Goal: Task Accomplishment & Management: Use online tool/utility

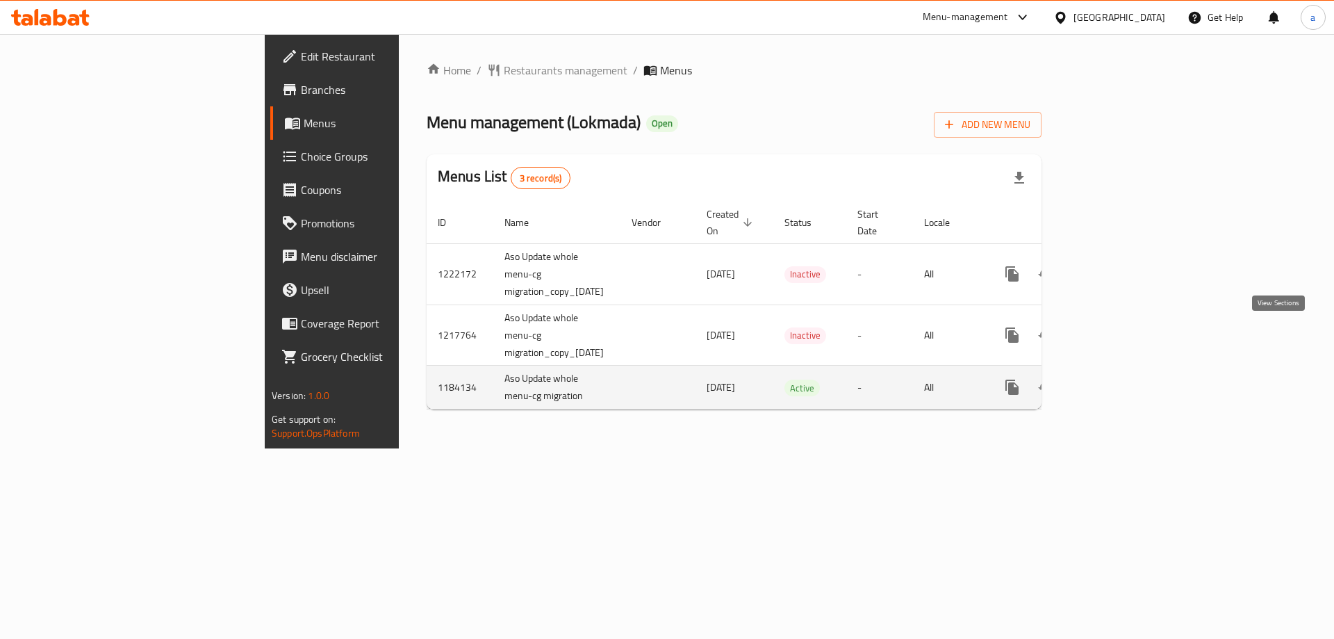
click at [1121, 379] on icon "enhanced table" at bounding box center [1112, 387] width 17 height 17
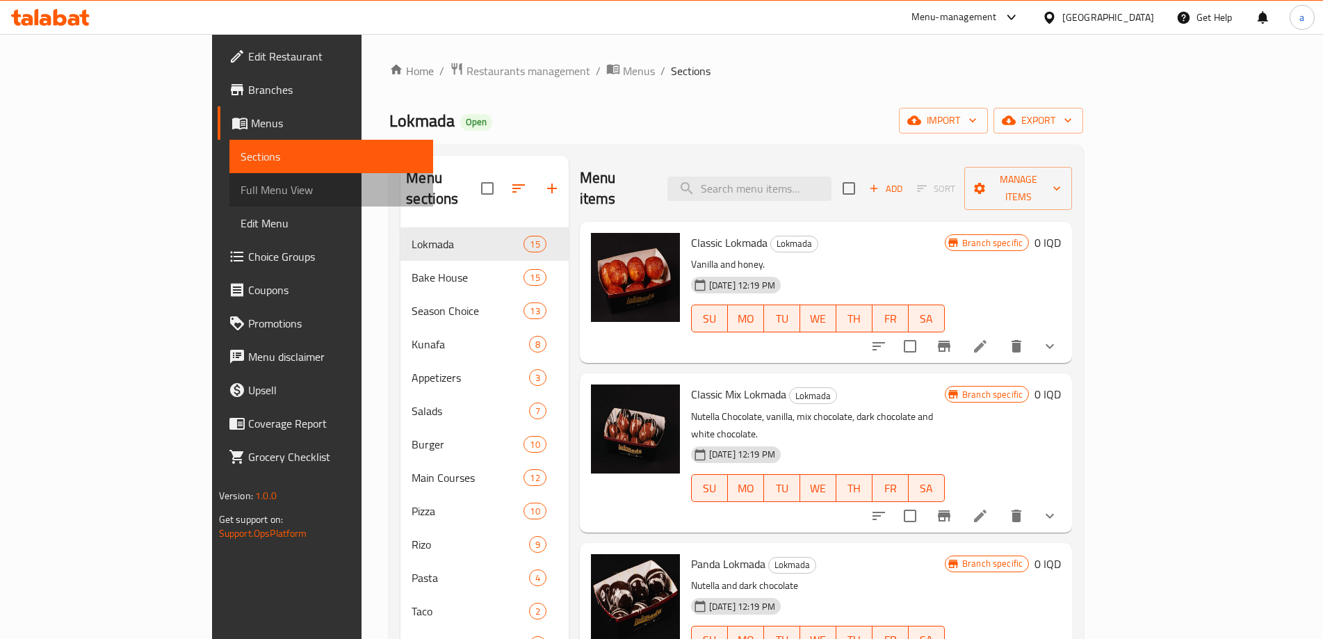
click at [240, 197] on span "Full Menu View" at bounding box center [330, 189] width 181 height 17
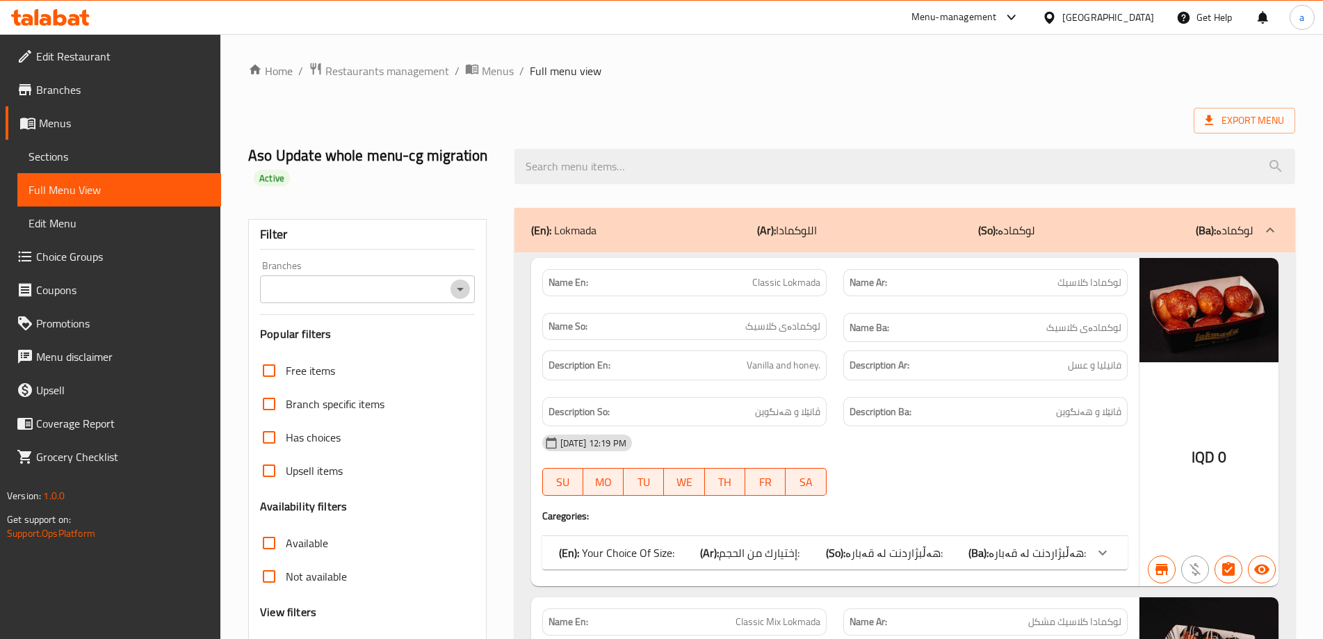
click at [457, 295] on icon "Open" at bounding box center [460, 289] width 17 height 17
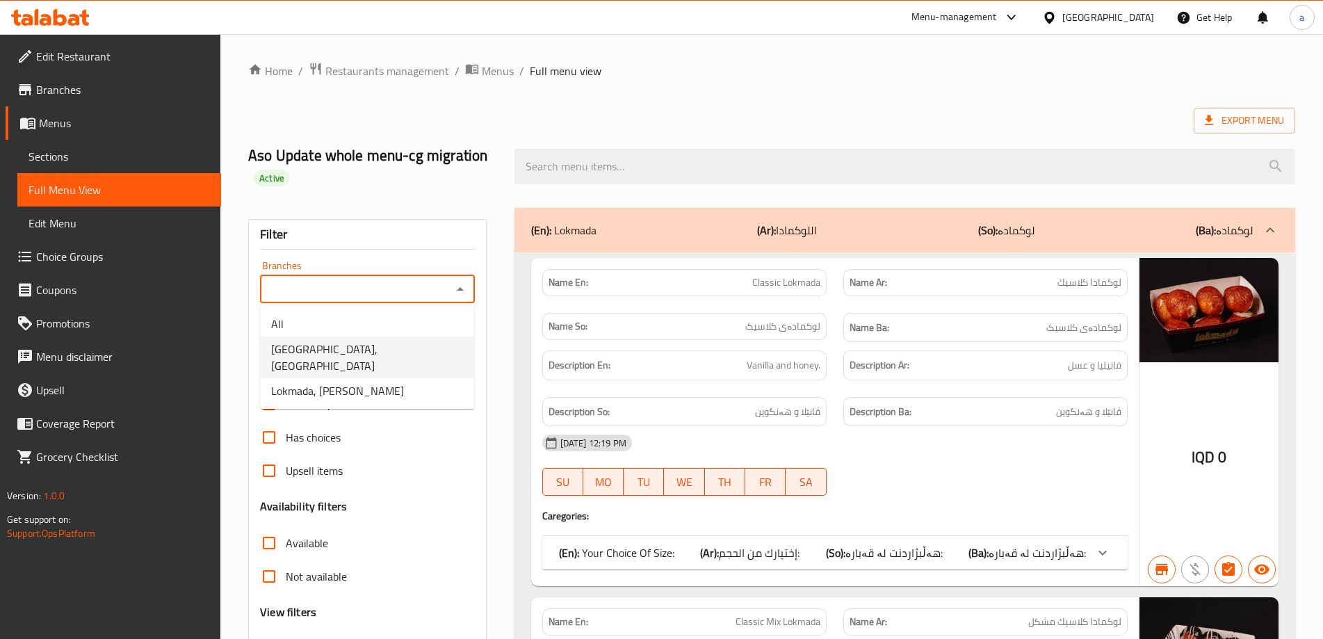
click at [418, 355] on li "[GEOGRAPHIC_DATA], [GEOGRAPHIC_DATA]" at bounding box center [367, 357] width 214 height 42
type input "[GEOGRAPHIC_DATA], [GEOGRAPHIC_DATA]"
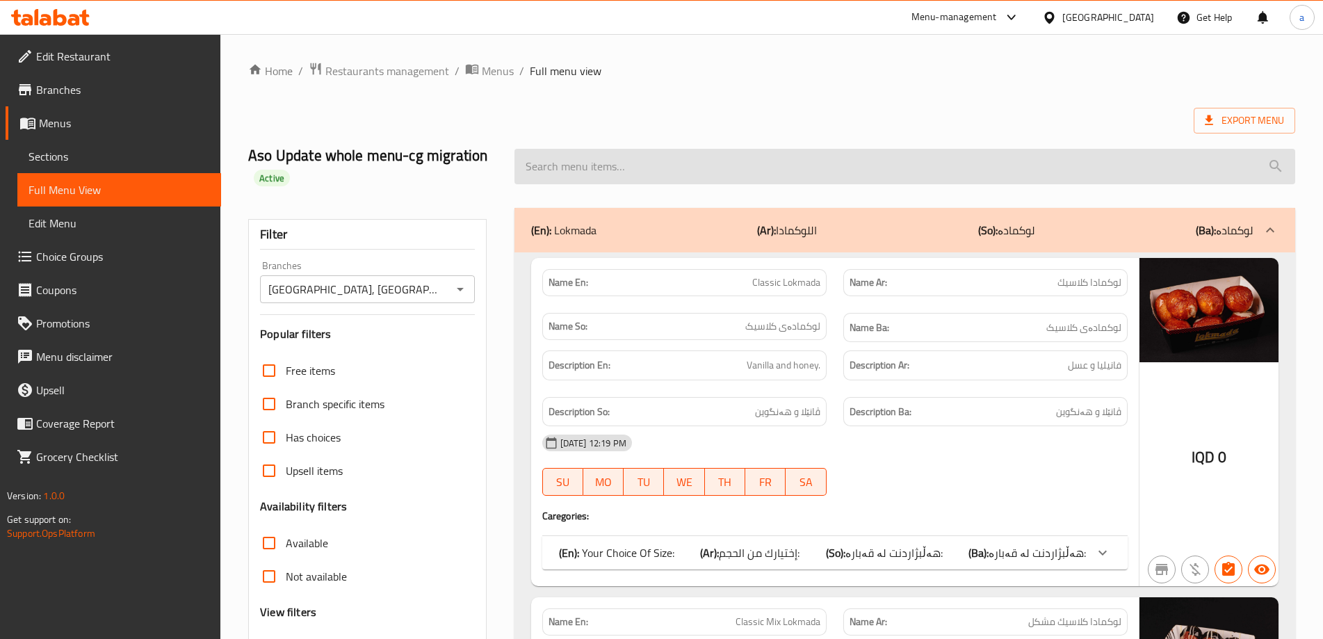
click at [624, 156] on input "search" at bounding box center [904, 166] width 780 height 35
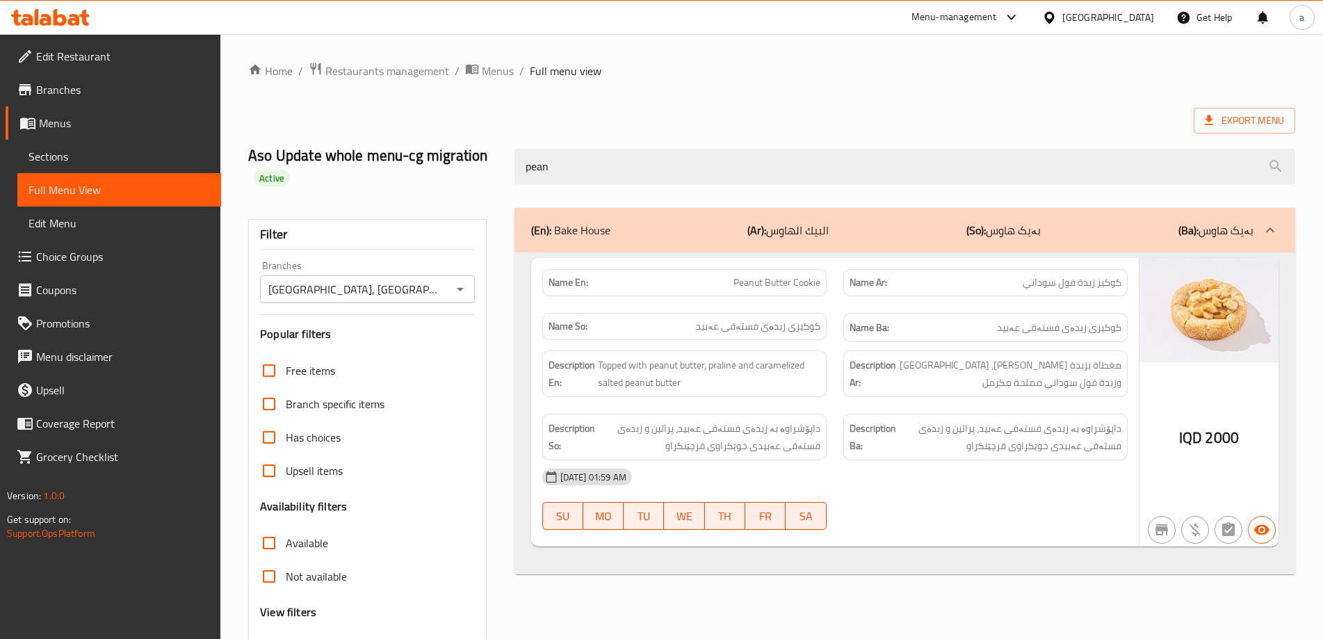
type input "pean"
click at [58, 22] on icon at bounding box center [60, 17] width 13 height 17
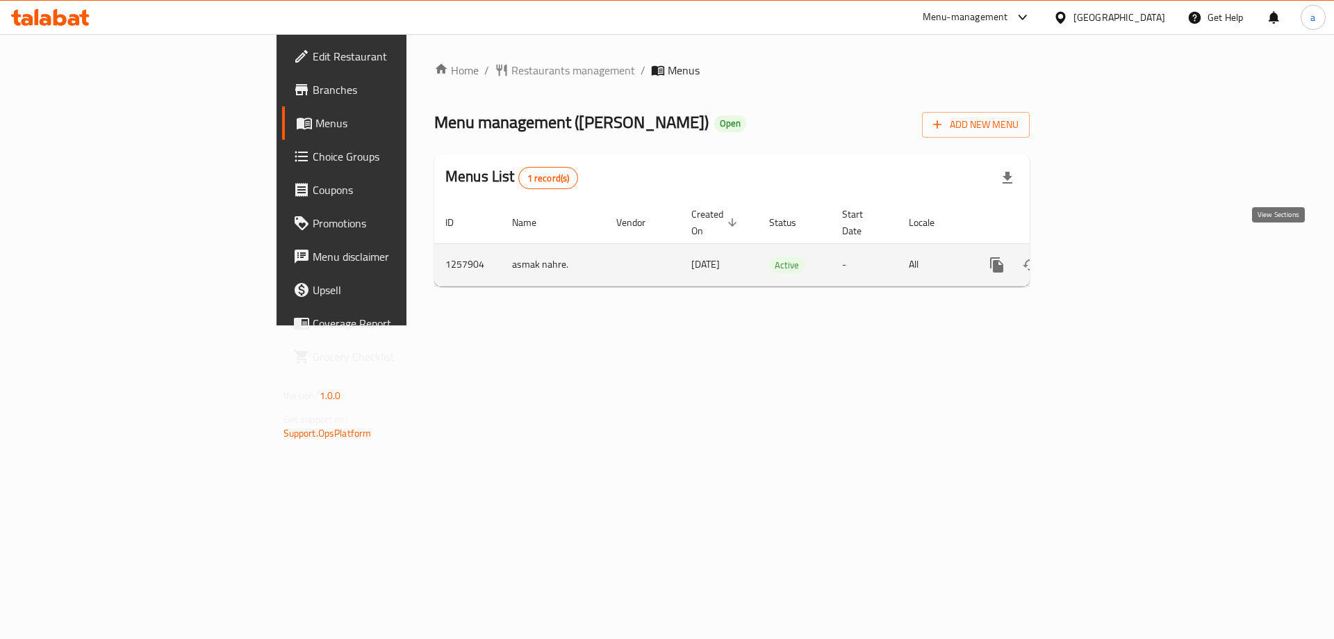
click at [1106, 256] on icon "enhanced table" at bounding box center [1097, 264] width 17 height 17
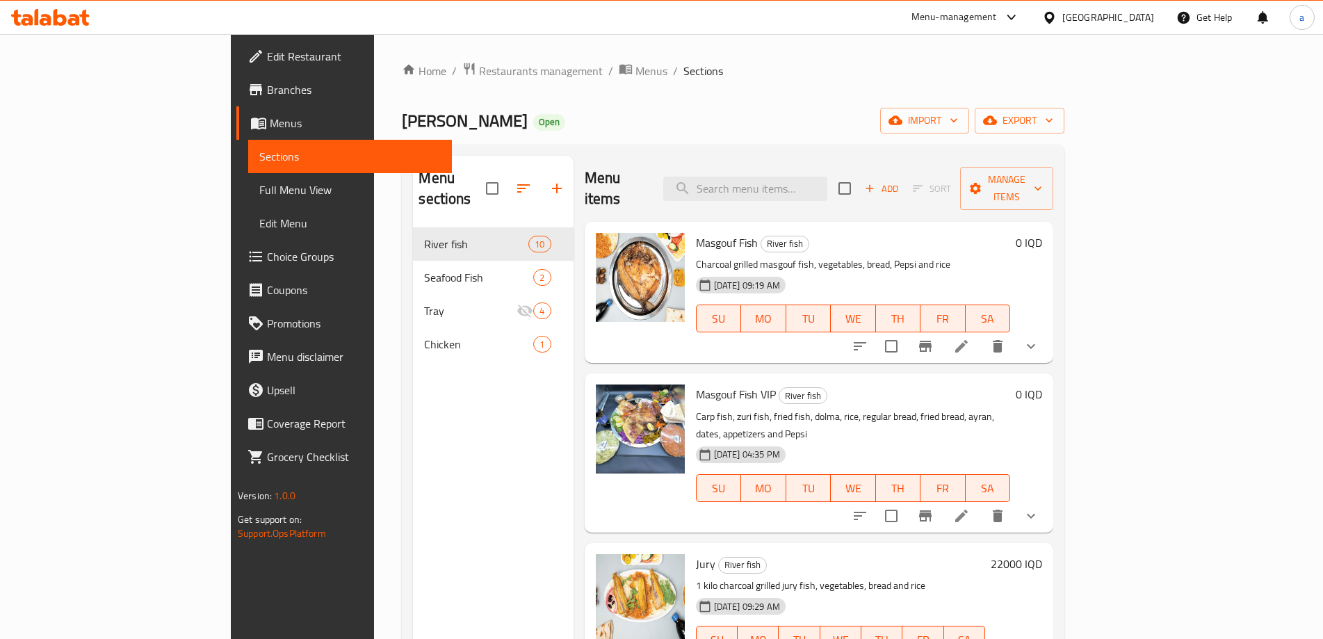
click at [259, 185] on span "Full Menu View" at bounding box center [349, 189] width 181 height 17
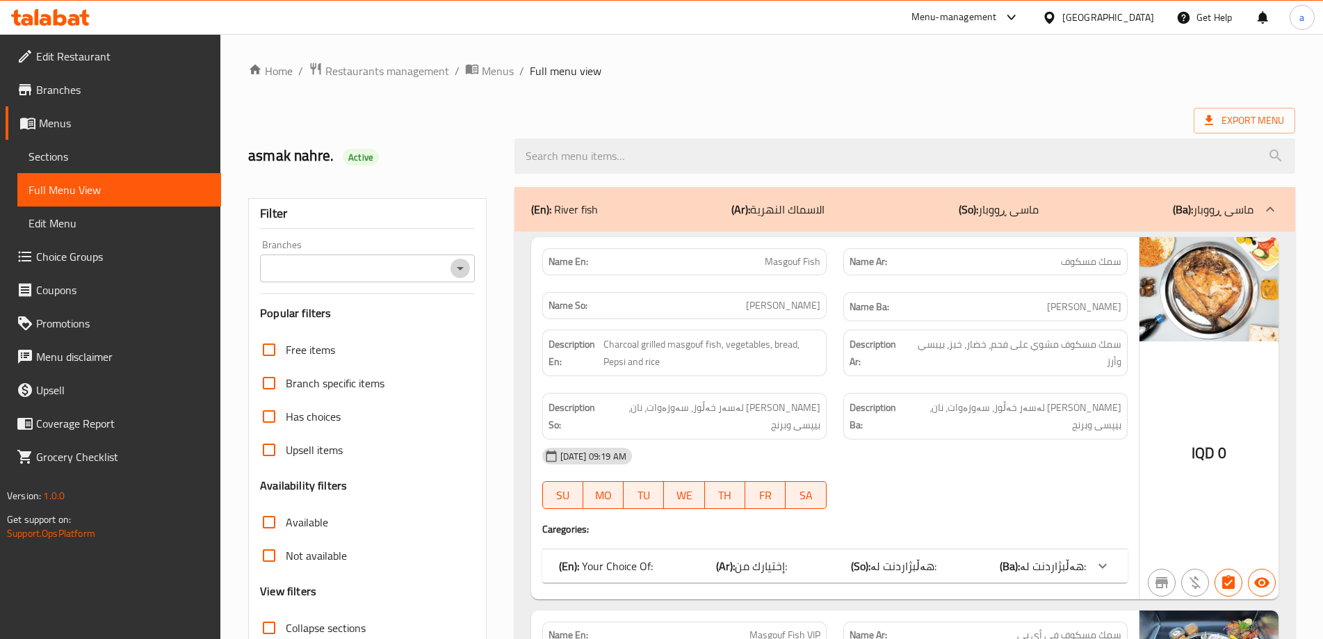
click at [458, 268] on icon "Open" at bounding box center [460, 268] width 7 height 3
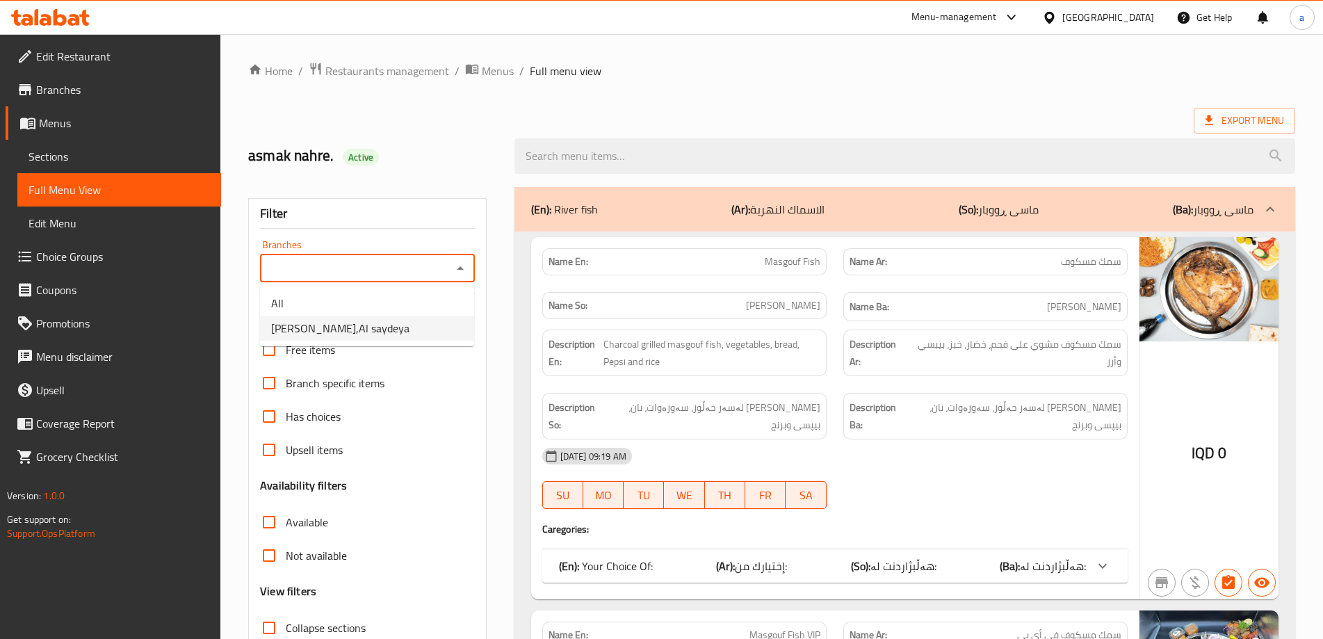
click at [368, 329] on span "Asmak Ali Al Wasif,Al saydeya" at bounding box center [340, 328] width 138 height 17
type input "Asmak Ali Al Wasif,Al saydeya"
click at [88, 12] on icon at bounding box center [50, 17] width 79 height 17
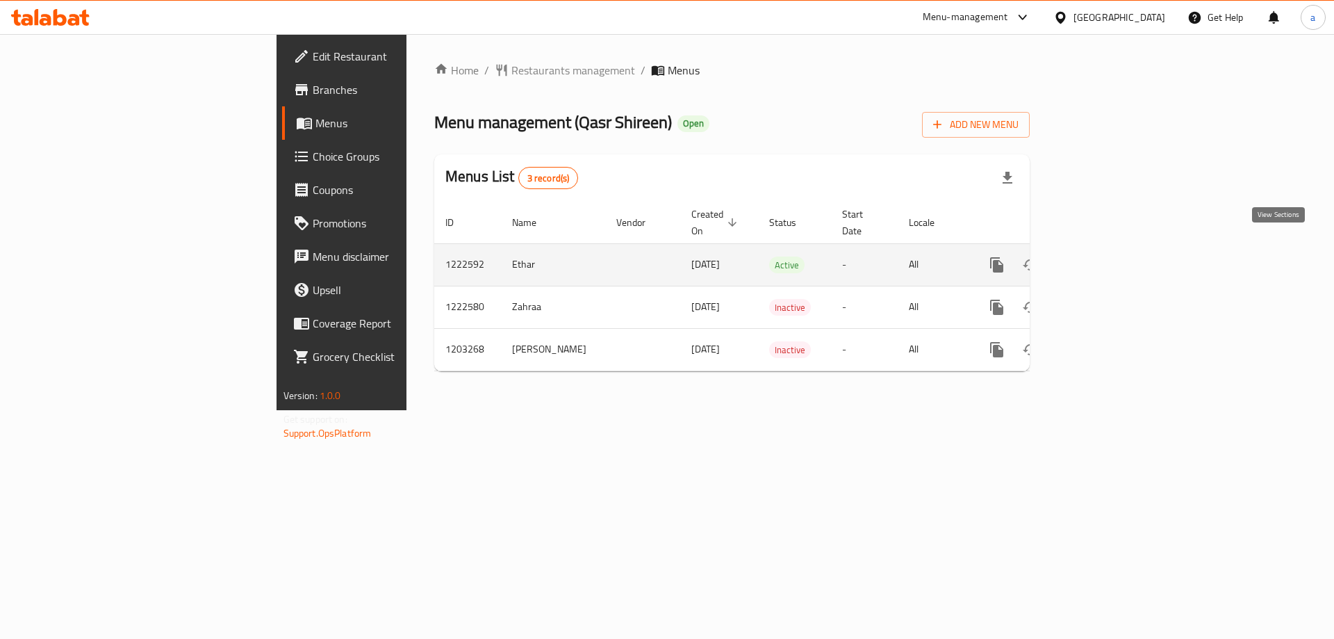
click at [1106, 256] on icon "enhanced table" at bounding box center [1097, 264] width 17 height 17
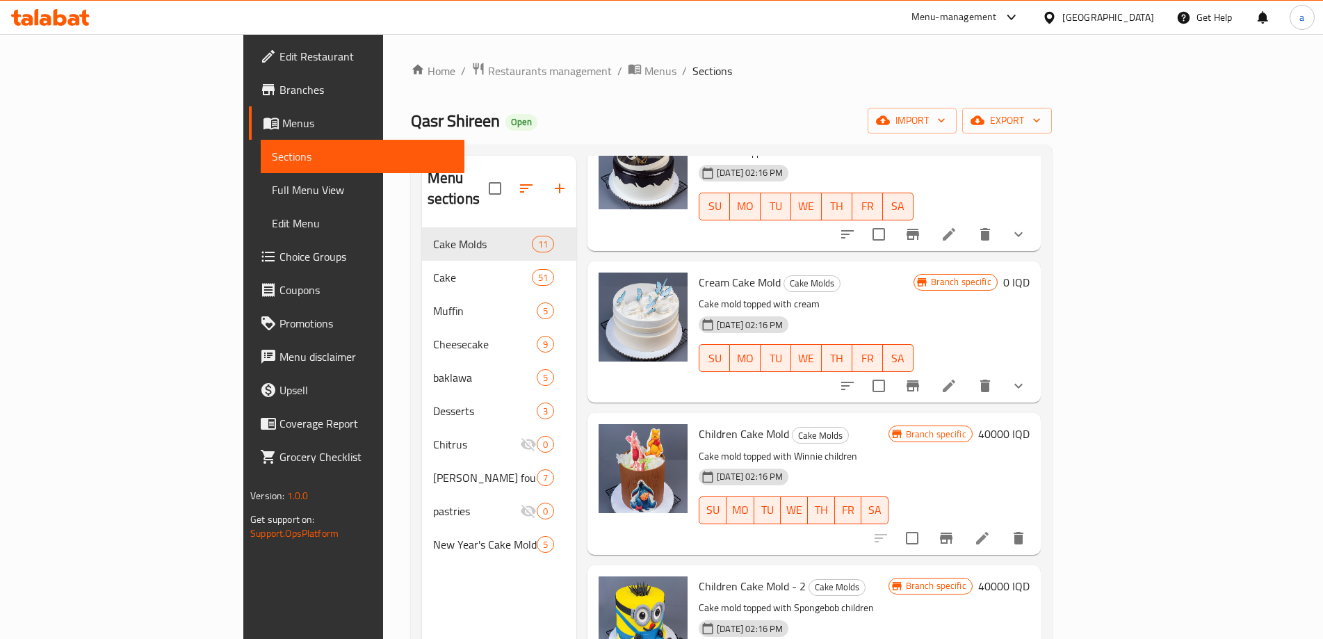
scroll to position [876, 0]
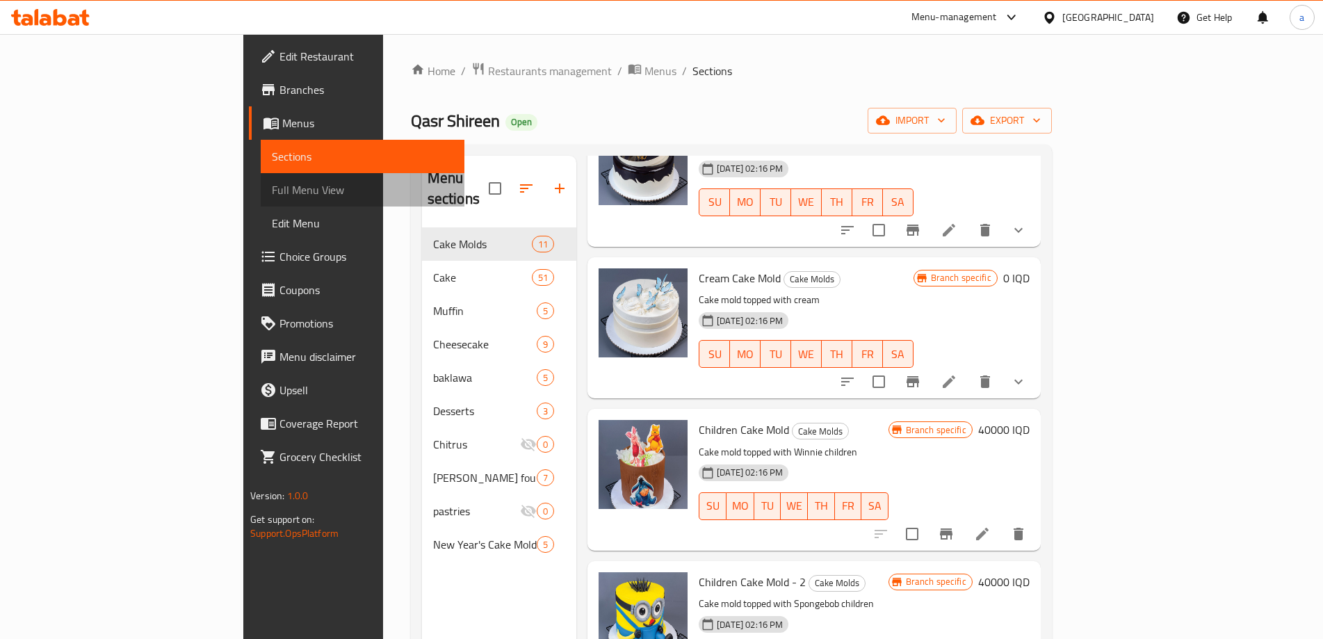
click at [272, 188] on span "Full Menu View" at bounding box center [362, 189] width 181 height 17
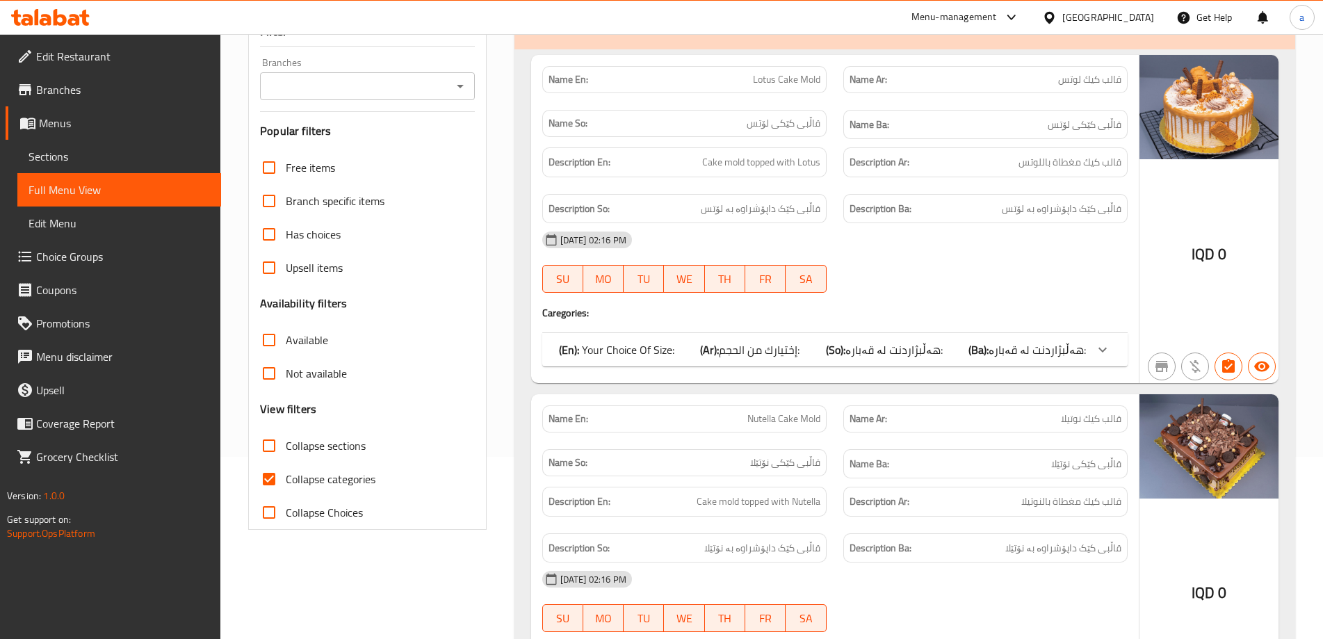
scroll to position [186, 0]
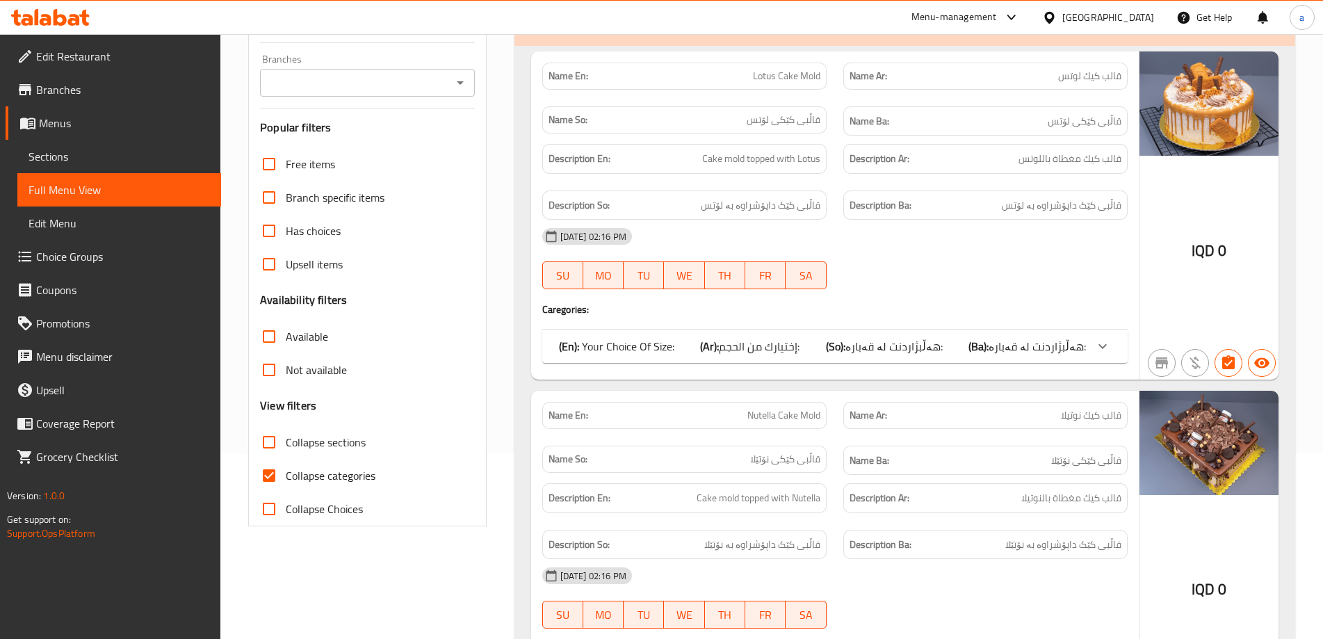
click at [313, 479] on span "Collapse categories" at bounding box center [331, 475] width 90 height 17
click at [286, 479] on input "Collapse categories" at bounding box center [268, 475] width 33 height 33
checkbox input "false"
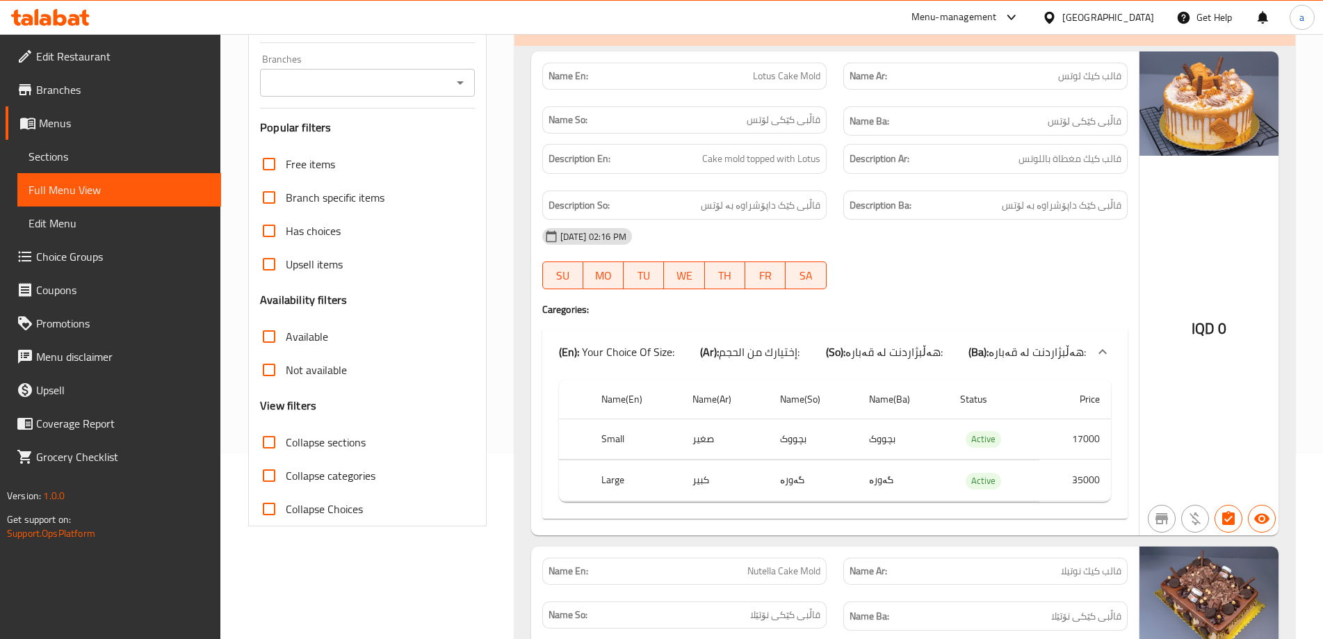
click at [315, 450] on span "Collapse sections" at bounding box center [326, 442] width 80 height 17
click at [286, 450] on input "Collapse sections" at bounding box center [268, 441] width 33 height 33
checkbox input "true"
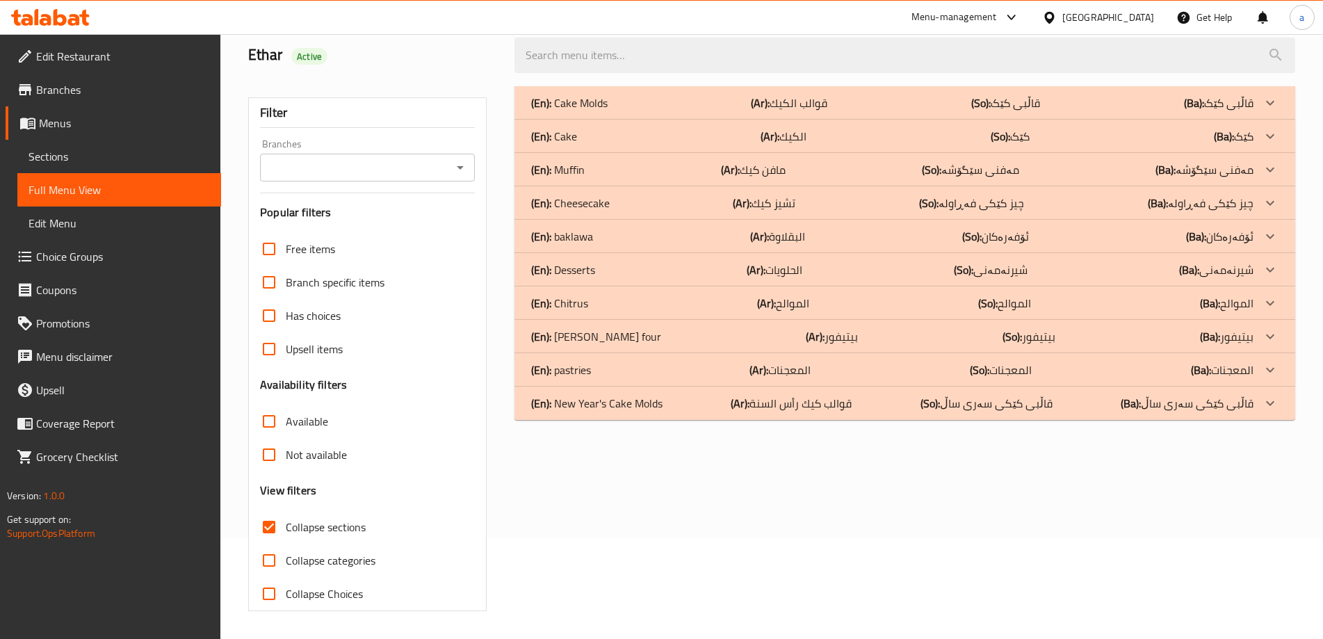
scroll to position [0, 0]
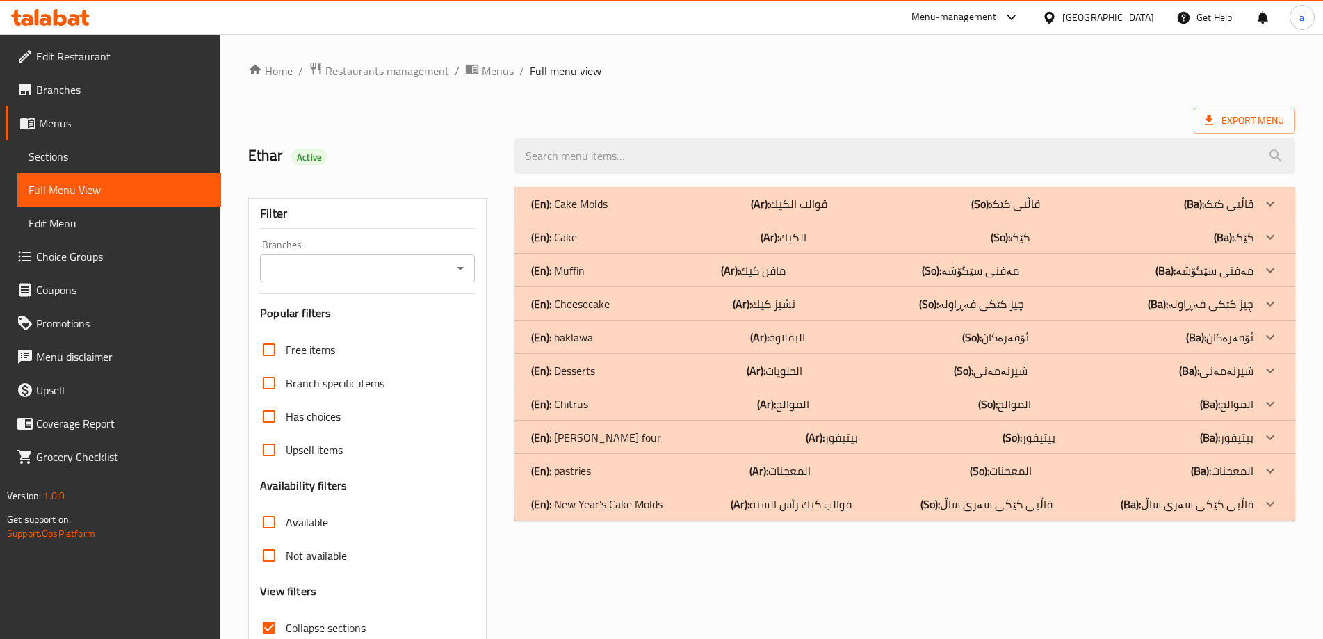
click at [464, 271] on icon "Open" at bounding box center [460, 268] width 17 height 17
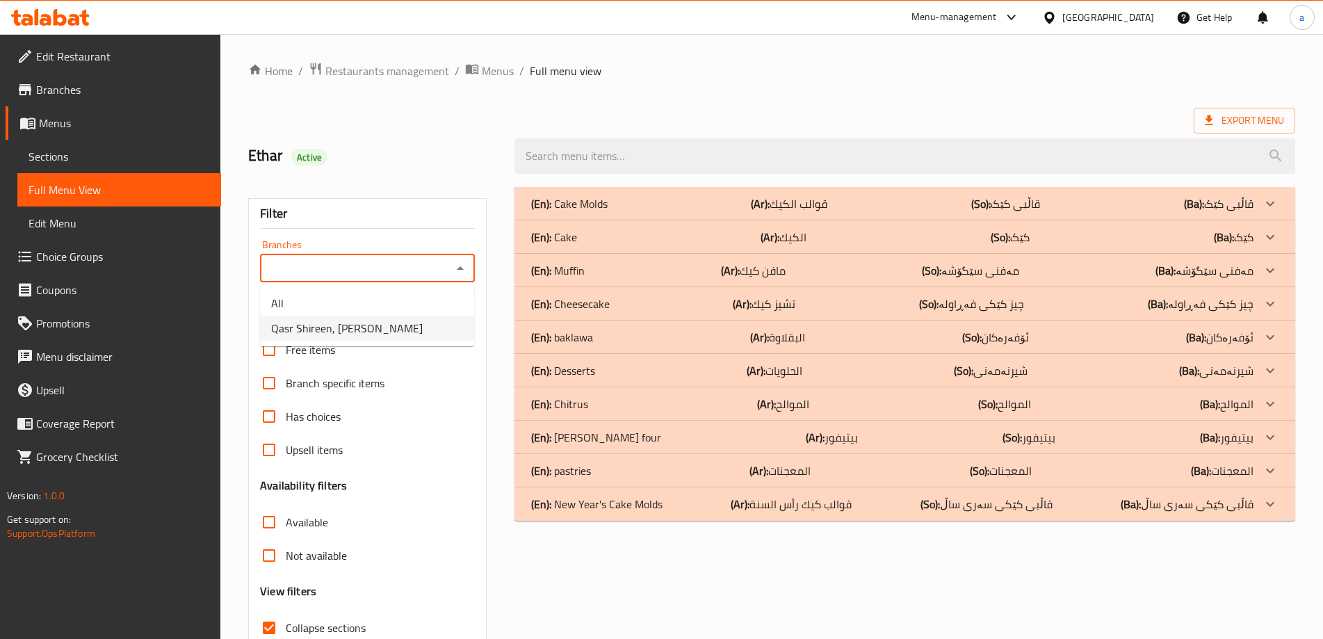
click at [427, 331] on li "Qasr Shireen, Al Fursi Aljazaer" at bounding box center [367, 328] width 214 height 25
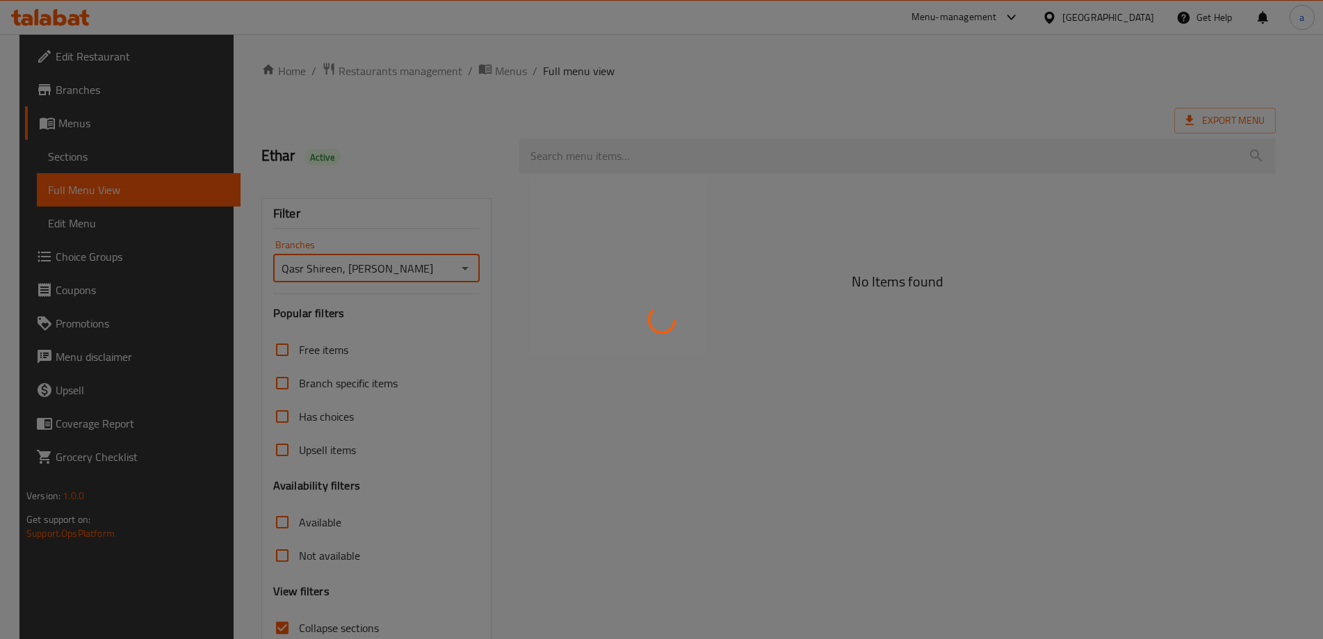
type input "Qasr Shireen, Al Fursi Aljazaer"
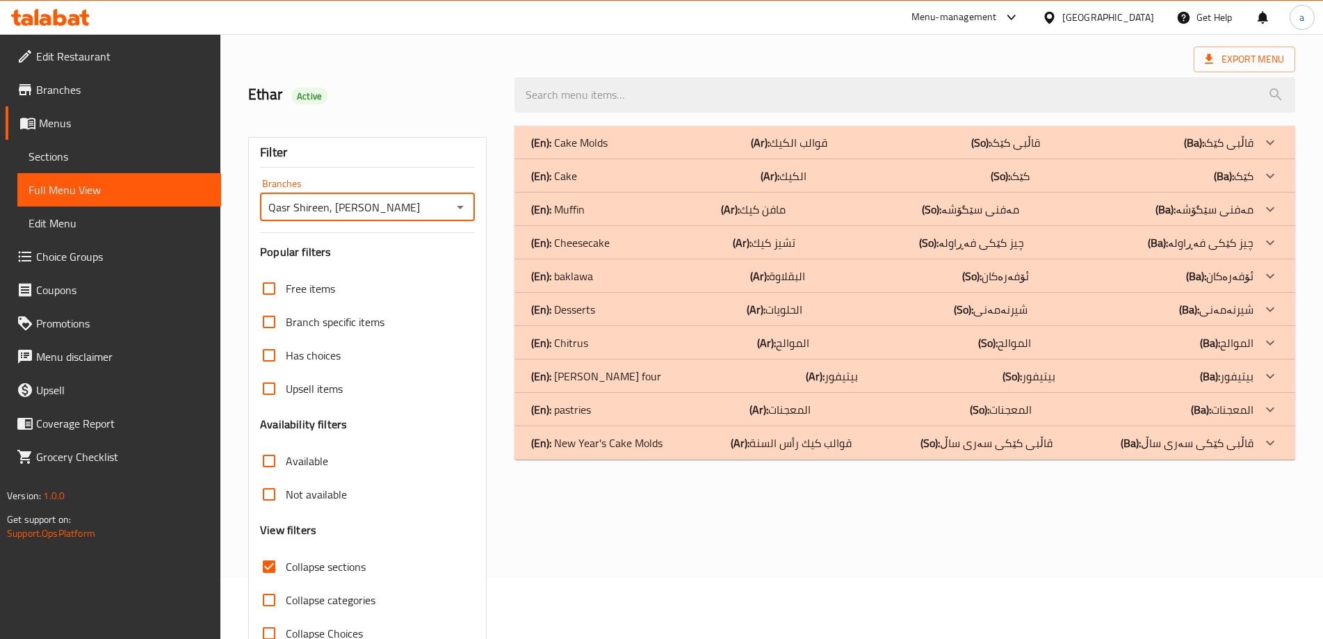
scroll to position [101, 0]
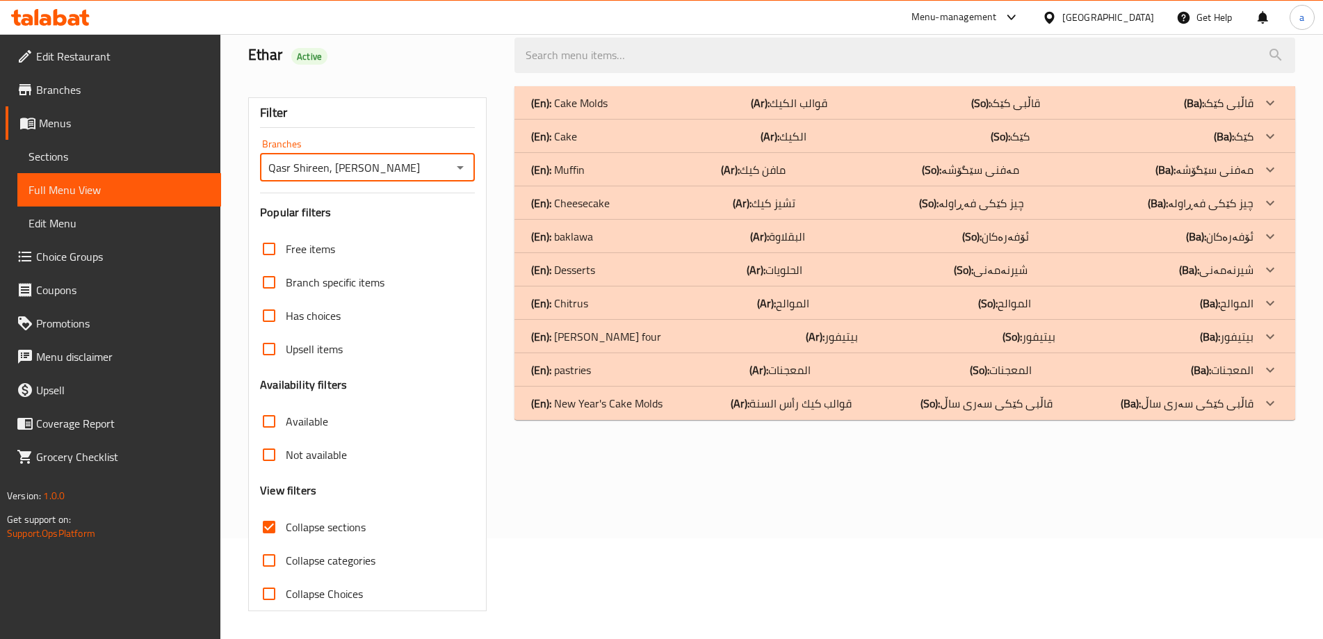
click at [616, 95] on div "(En): Cake Molds (Ar): قوالب الكيك (So): قاڵبی کێک (Ba): قاڵبی کێک" at bounding box center [892, 103] width 722 height 17
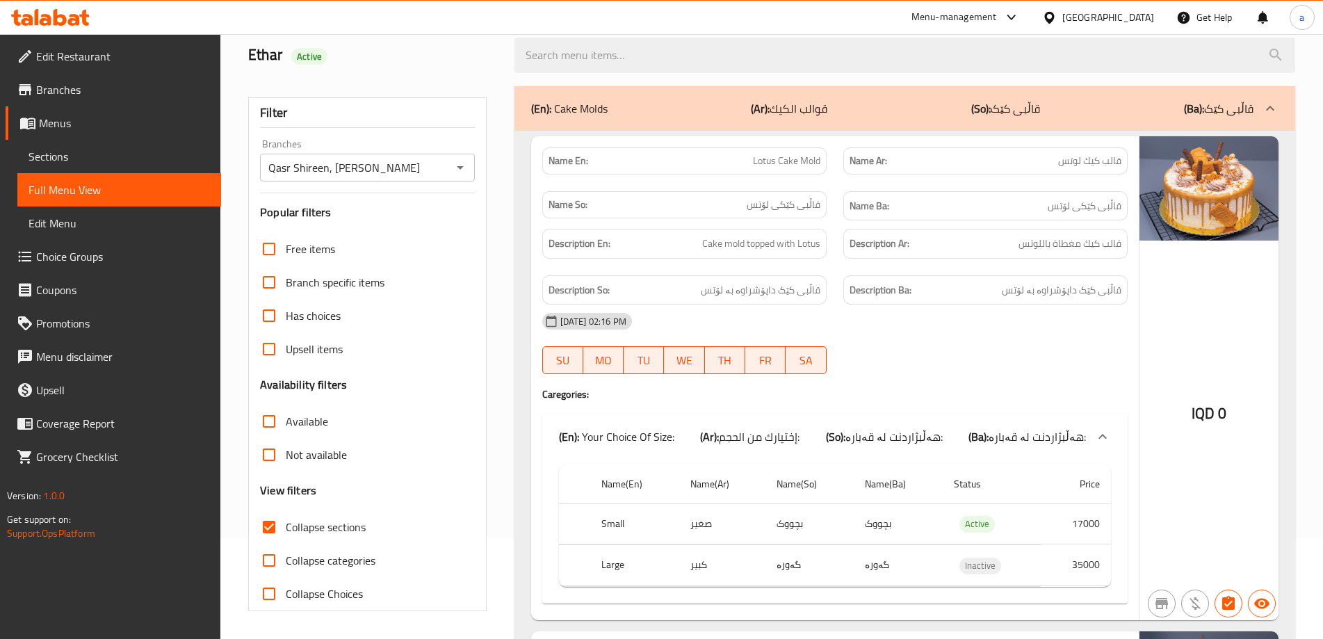
click at [616, 95] on div "(En): Cake Molds (Ar): قوالب الكيك (So): قاڵبی کێک (Ba): قاڵبی کێک" at bounding box center [904, 108] width 780 height 44
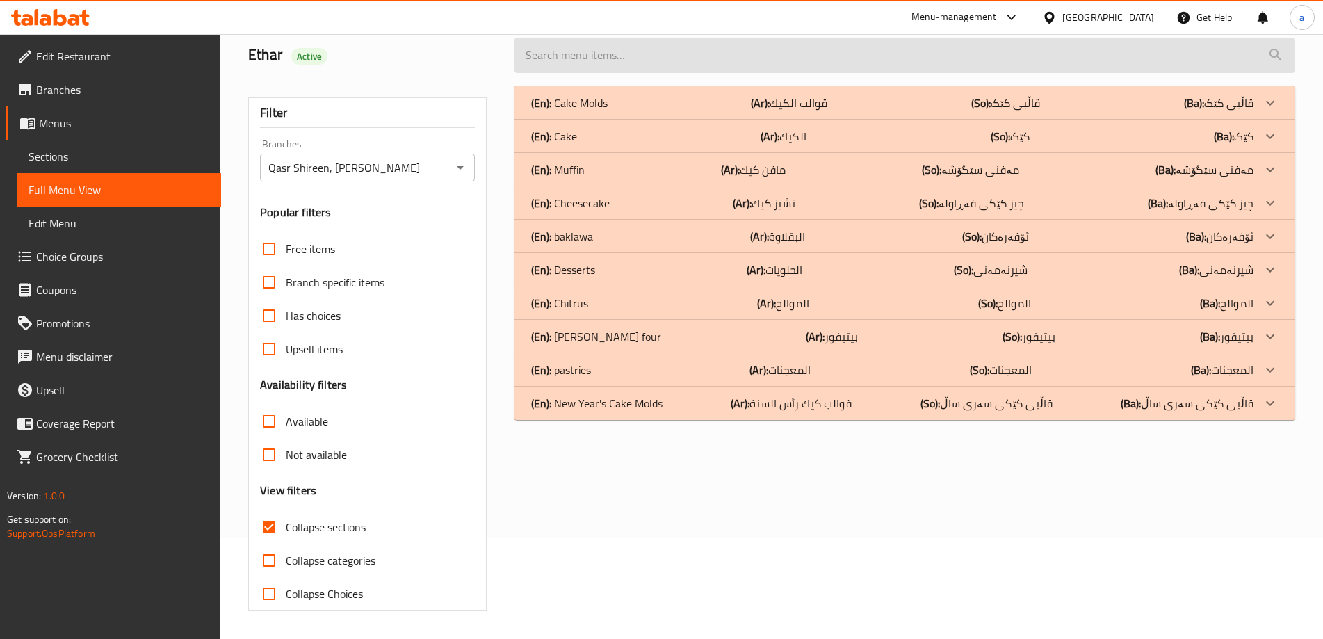
click at [584, 57] on input "search" at bounding box center [904, 55] width 780 height 35
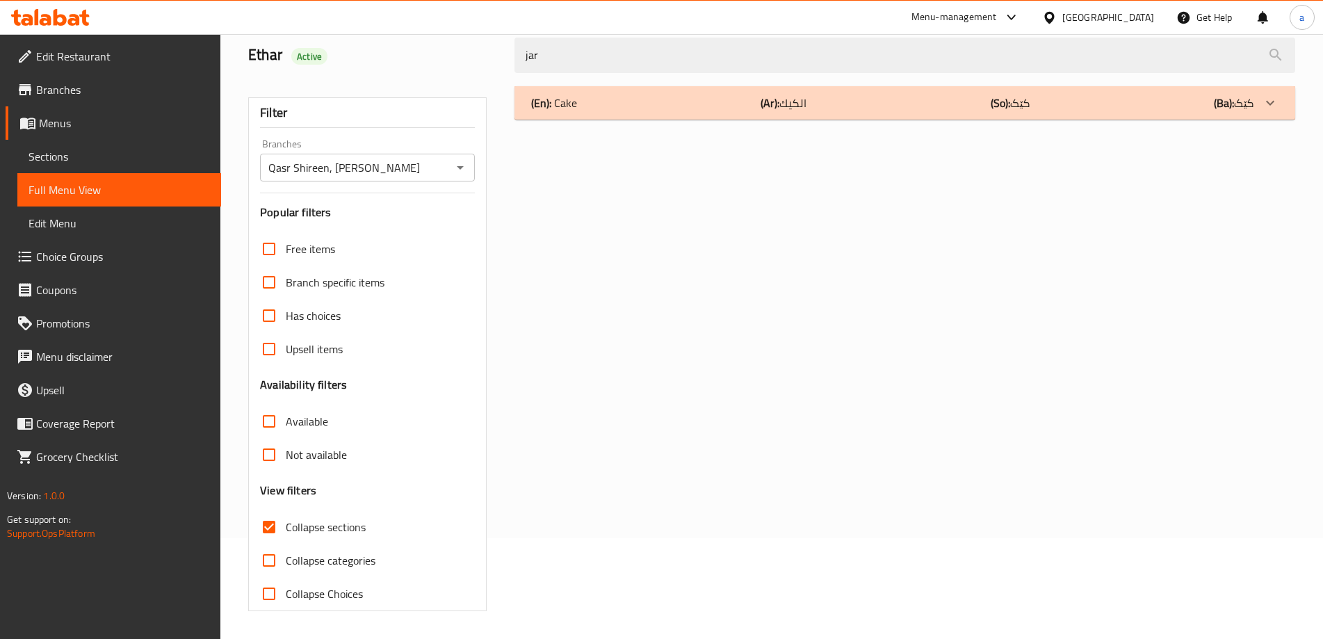
type input "jar"
click at [597, 113] on div "(En): Cake (Ar): الكيك (So): کێک (Ba): کێک" at bounding box center [904, 102] width 780 height 33
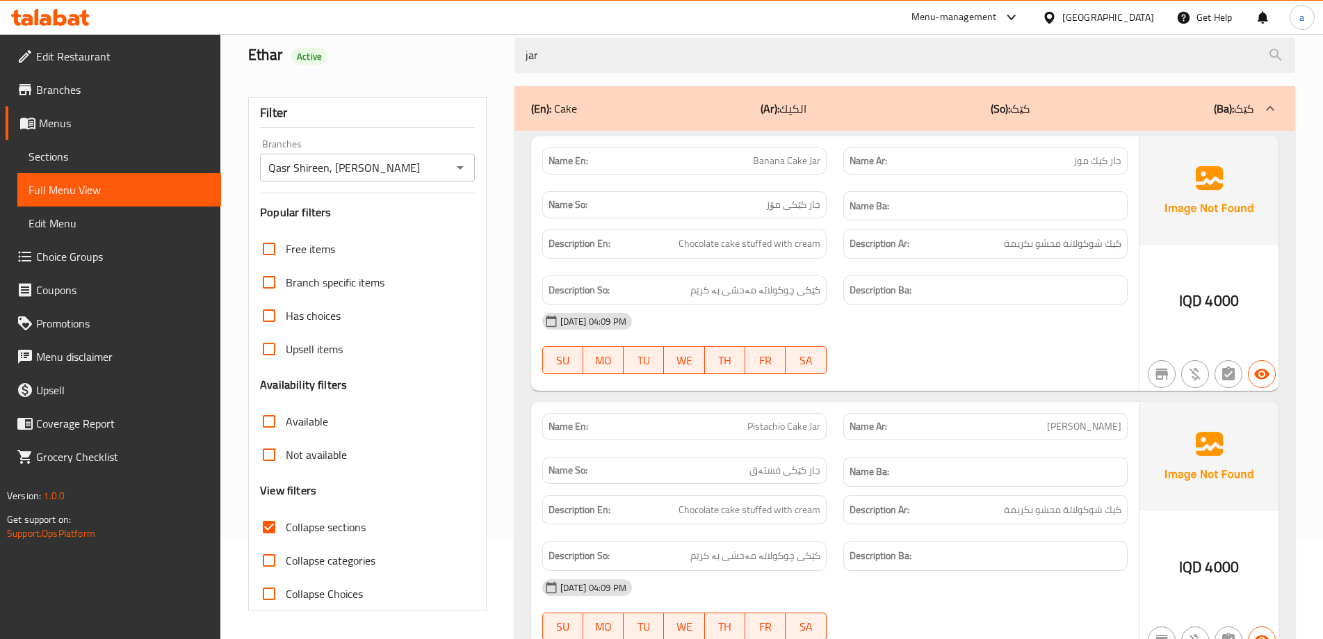
click at [597, 113] on div "(En): Cake (Ar): الكيك (So): کێک (Ba): کێک" at bounding box center [892, 108] width 722 height 17
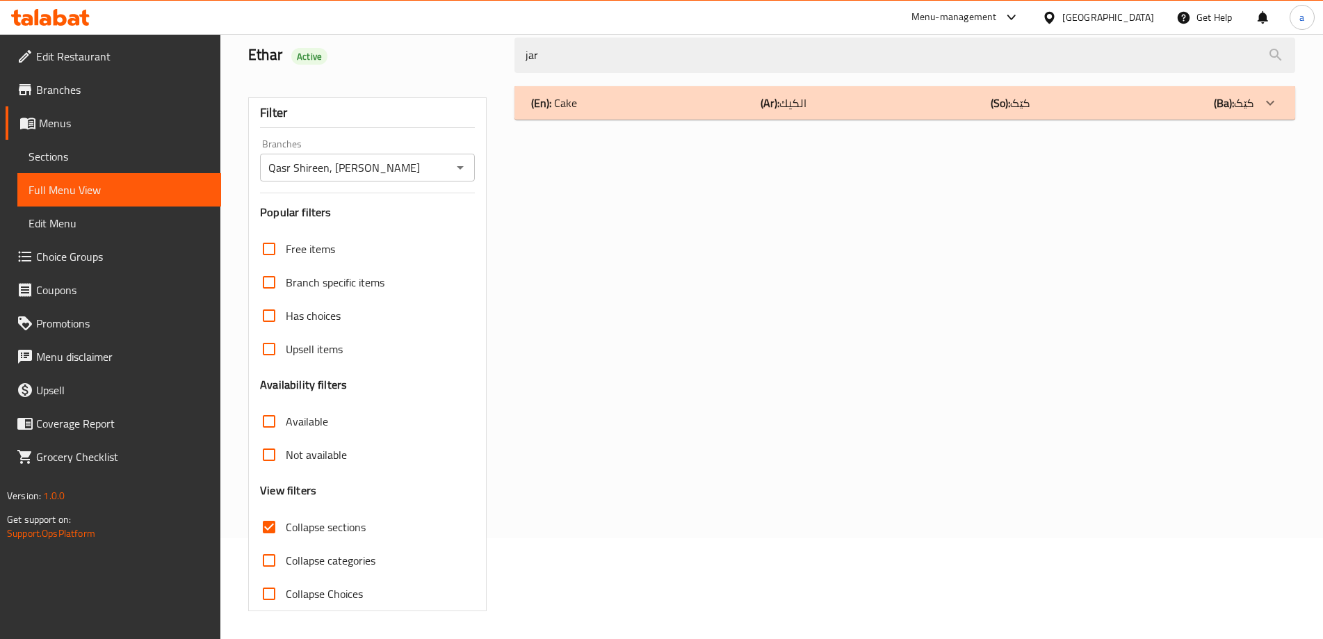
drag, startPoint x: 612, startPoint y: 68, endPoint x: 491, endPoint y: 76, distance: 121.2
click at [491, 76] on div "Ethar Active jar" at bounding box center [771, 55] width 1063 height 62
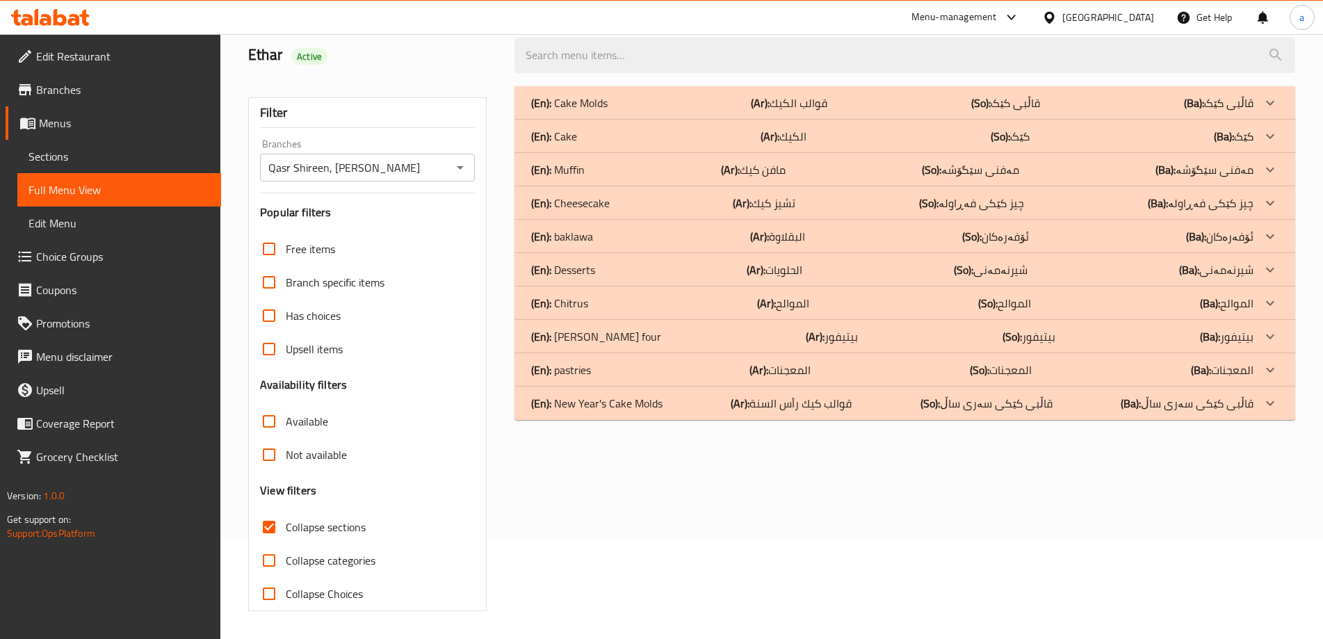
click at [56, 15] on icon at bounding box center [60, 17] width 13 height 17
